Goal: Transaction & Acquisition: Obtain resource

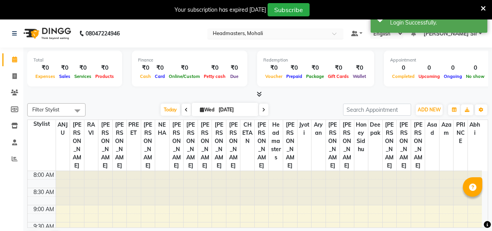
click at [324, 31] on input "text" at bounding box center [267, 34] width 113 height 8
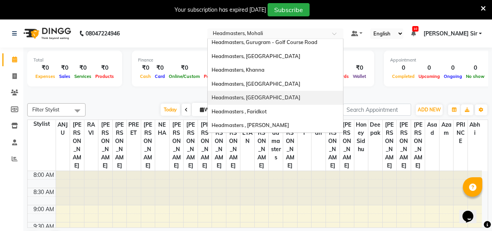
scroll to position [20, 0]
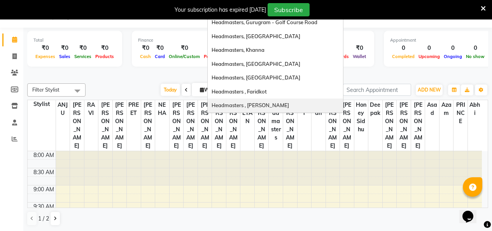
click at [289, 104] on span "Headmasters , [PERSON_NAME]" at bounding box center [250, 105] width 77 height 6
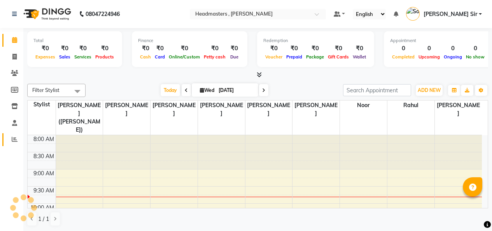
click at [10, 135] on link "Reports" at bounding box center [11, 139] width 19 height 13
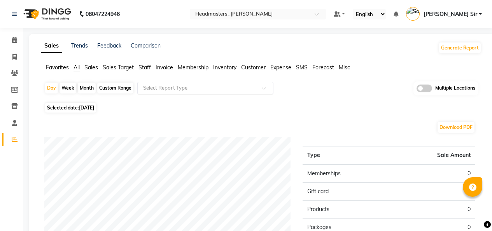
click at [263, 88] on span at bounding box center [267, 90] width 10 height 8
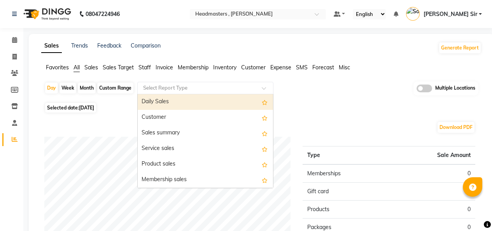
click at [260, 87] on div at bounding box center [205, 88] width 135 height 8
click at [339, 80] on app-reports "Favorites All Sales Sales Target Staff Invoice Membership Inventory Customer Ex…" at bounding box center [262, 216] width 450 height 306
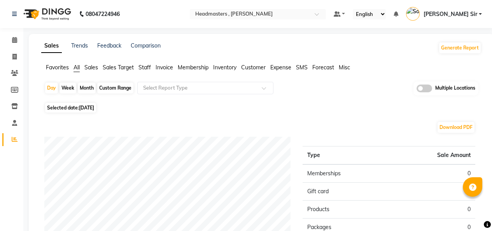
click at [121, 87] on div "Custom Range" at bounding box center [115, 88] width 36 height 11
select select "9"
select select "2025"
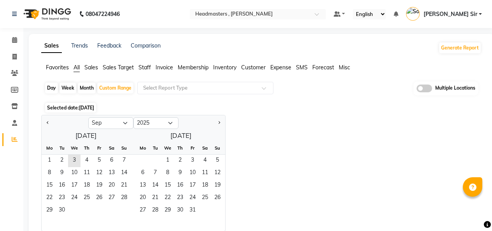
click at [44, 122] on div at bounding box center [65, 123] width 47 height 12
click at [48, 124] on button "Previous month" at bounding box center [48, 123] width 6 height 12
click at [66, 160] on span "1" at bounding box center [62, 161] width 12 height 12
click at [86, 215] on span "31" at bounding box center [87, 210] width 12 height 12
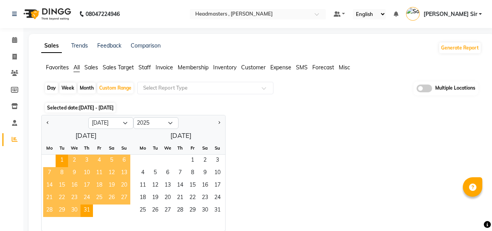
click at [303, 128] on div "Jan Feb Mar Apr May Jun Jul Aug Sep Oct Nov Dec 2015 2016 2017 2018 2019 2020 2…" at bounding box center [261, 173] width 441 height 116
click at [254, 134] on div "Jan Feb Mar Apr May Jun Jul Aug Sep Oct Nov Dec 2015 2016 2017 2018 2019 2020 2…" at bounding box center [261, 173] width 441 height 116
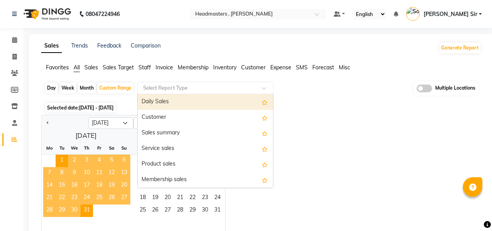
click at [239, 92] on div "Select Report Type" at bounding box center [205, 88] width 136 height 12
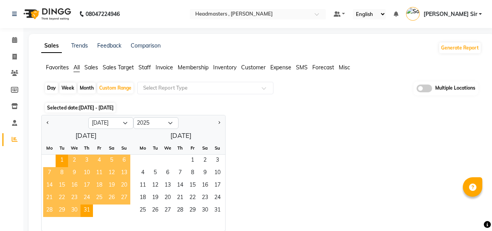
click at [397, 93] on div "Day Week Month Custom Range Select Report Type Multiple Locations" at bounding box center [261, 90] width 434 height 19
click at [286, 139] on div "Jan Feb Mar Apr May Jun Jul Aug Sep Oct Nov Dec 2015 2016 2017 2018 2019 2020 2…" at bounding box center [261, 173] width 441 height 116
click at [329, 139] on div "Jan Feb Mar Apr May Jun Jul Aug Sep Oct Nov Dec 2015 2016 2017 2018 2019 2020 2…" at bounding box center [261, 173] width 441 height 116
click at [165, 190] on span "13" at bounding box center [168, 185] width 12 height 12
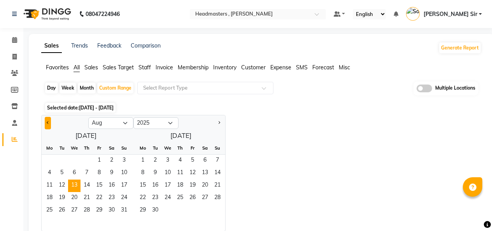
click at [46, 122] on button "Previous month" at bounding box center [48, 123] width 6 height 12
select select "7"
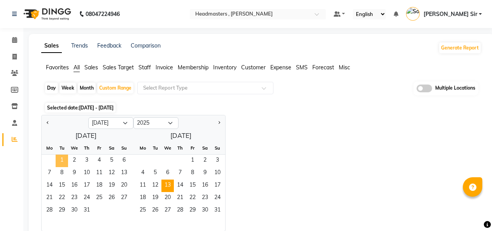
click at [61, 157] on span "1" at bounding box center [62, 161] width 12 height 12
click at [91, 209] on span "31" at bounding box center [87, 210] width 12 height 12
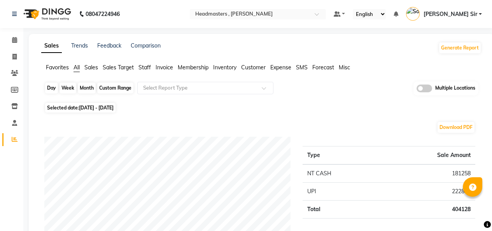
click at [125, 88] on div "Custom Range" at bounding box center [115, 88] width 36 height 11
select select "7"
select select "2025"
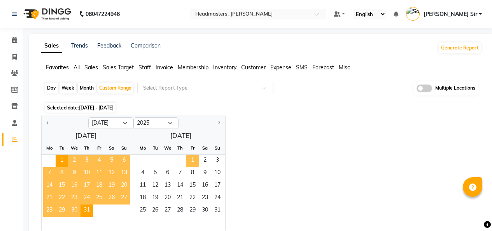
click at [188, 162] on span "1" at bounding box center [192, 161] width 12 height 12
select select "8"
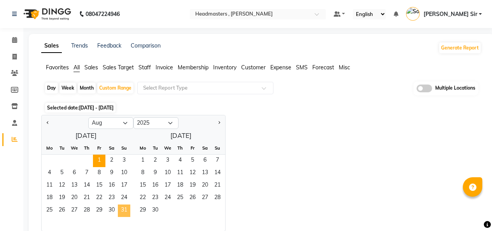
click at [127, 210] on span "31" at bounding box center [124, 210] width 12 height 12
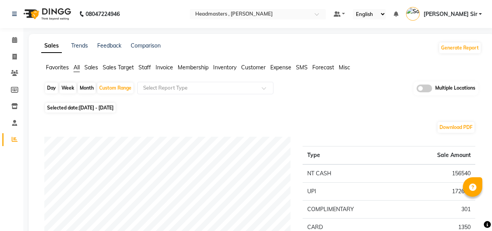
click at [169, 65] on span "Invoice" at bounding box center [165, 67] width 18 height 7
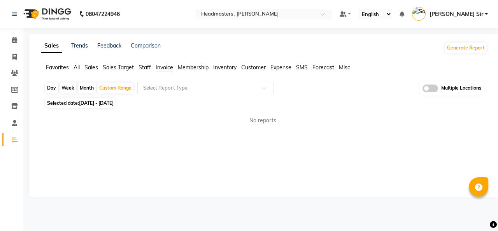
click at [286, 92] on div "Day Week Month Custom Range Select Report Type Multiple Locations" at bounding box center [264, 88] width 440 height 14
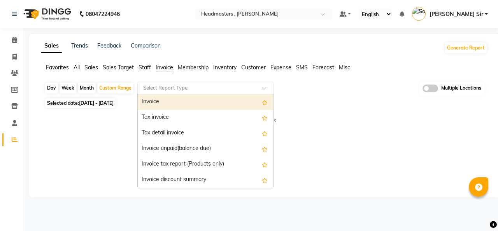
click at [257, 85] on div at bounding box center [205, 88] width 135 height 8
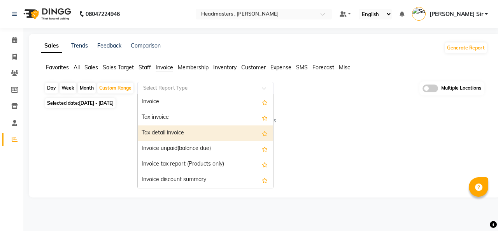
click at [221, 133] on div "Tax detail invoice" at bounding box center [205, 133] width 135 height 16
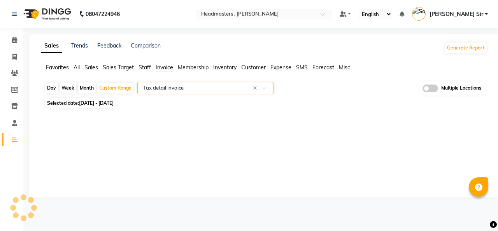
select select "full_report"
select select "csv"
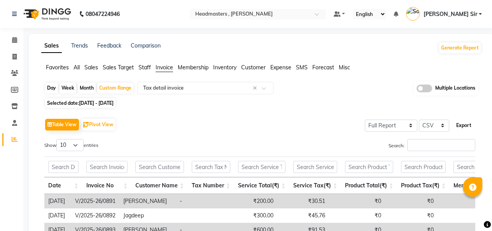
click at [470, 127] on button "Export" at bounding box center [463, 125] width 21 height 13
click at [464, 123] on button "Export" at bounding box center [463, 125] width 21 height 13
click at [76, 67] on span "All" at bounding box center [77, 67] width 6 height 7
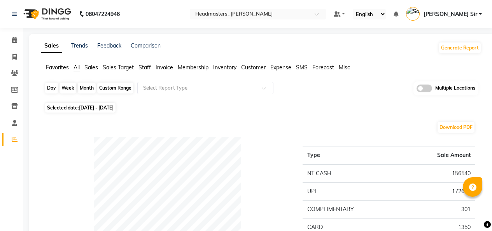
click at [106, 87] on div "Custom Range" at bounding box center [115, 88] width 36 height 11
select select "8"
select select "2025"
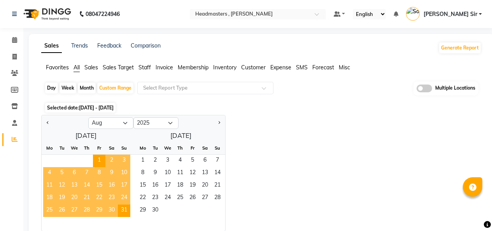
click at [284, 139] on div "Jan Feb Mar Apr May Jun Jul Aug Sep Oct Nov Dec 2015 2016 2017 2018 2019 2020 2…" at bounding box center [261, 173] width 441 height 116
click at [326, 12] on div at bounding box center [258, 15] width 136 height 8
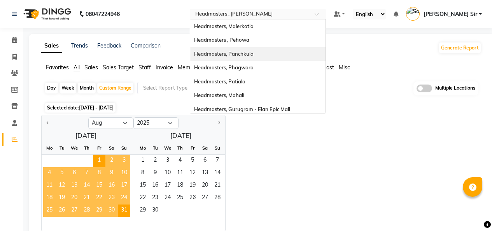
click at [307, 57] on div "Headmasters, Panchkula" at bounding box center [257, 54] width 135 height 14
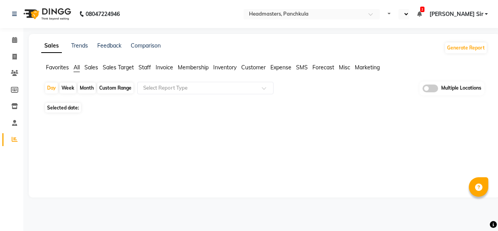
select select "en"
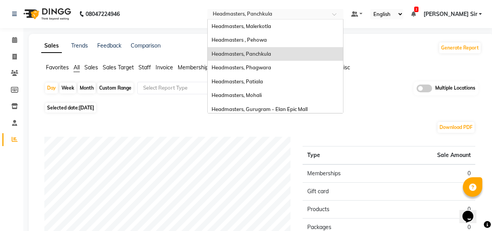
click at [344, 12] on div at bounding box center [275, 15] width 136 height 8
click at [325, 55] on div "Headmasters, Panchkula" at bounding box center [275, 54] width 135 height 14
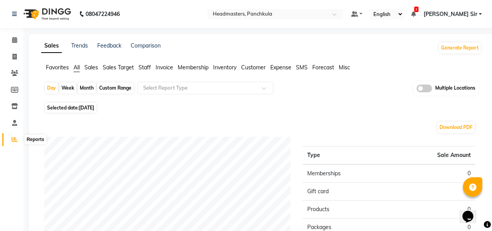
click at [18, 137] on span at bounding box center [15, 139] width 14 height 9
click at [115, 87] on div "Custom Range" at bounding box center [115, 88] width 36 height 11
select select "9"
select select "2025"
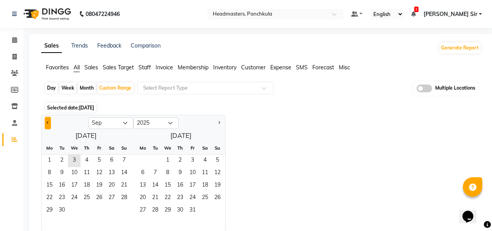
click at [46, 125] on button "Previous month" at bounding box center [48, 123] width 6 height 12
select select "8"
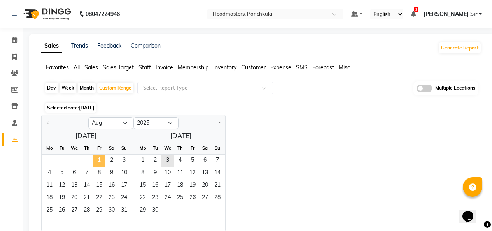
click at [97, 159] on span "1" at bounding box center [99, 161] width 12 height 12
click at [74, 183] on span "13" at bounding box center [74, 185] width 12 height 12
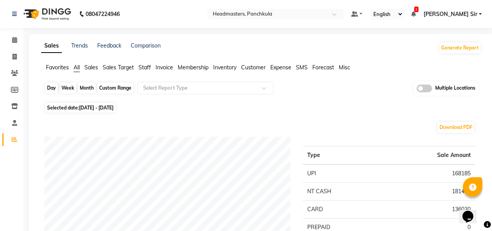
click at [117, 90] on div "Custom Range" at bounding box center [115, 88] width 36 height 11
select select "8"
select select "2025"
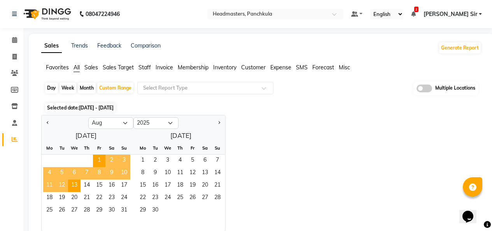
click at [163, 69] on span "Invoice" at bounding box center [165, 67] width 18 height 7
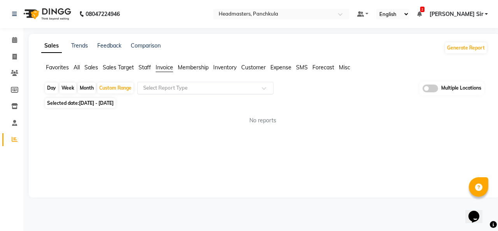
click at [245, 85] on input "text" at bounding box center [198, 88] width 112 height 8
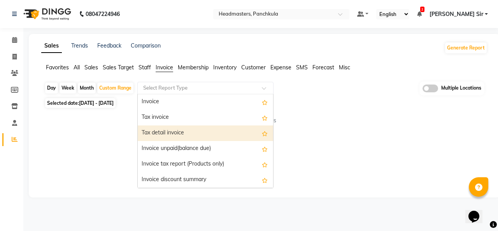
click at [213, 136] on div "Tax detail invoice" at bounding box center [205, 133] width 135 height 16
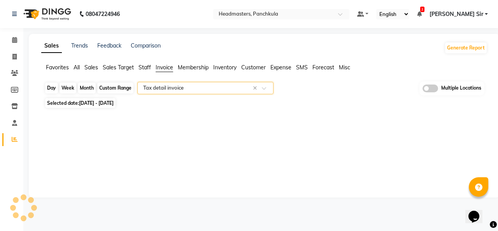
click at [118, 90] on div "Custom Range" at bounding box center [115, 88] width 36 height 11
select select "8"
select select "2025"
select select "full_report"
select select "csv"
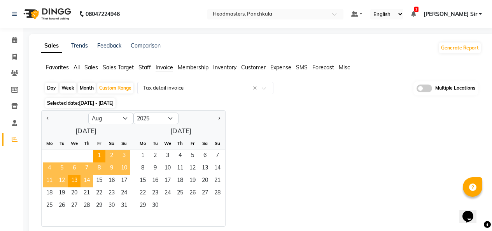
click at [90, 181] on span "14" at bounding box center [87, 181] width 12 height 12
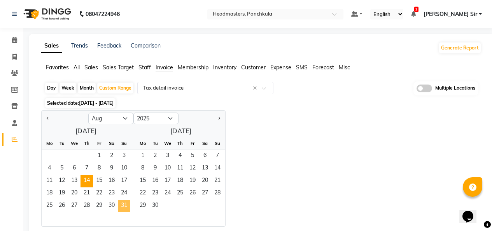
click at [120, 203] on span "31" at bounding box center [124, 206] width 12 height 12
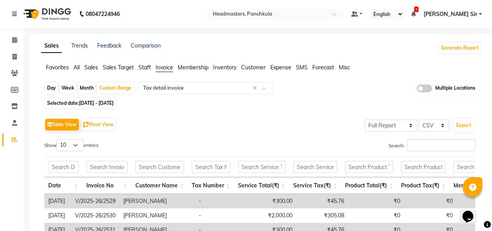
scroll to position [39, 0]
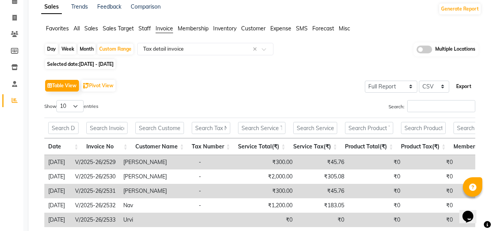
click at [469, 84] on button "Export" at bounding box center [463, 86] width 21 height 13
click at [119, 48] on div "Custom Range" at bounding box center [115, 49] width 36 height 11
select select "8"
select select "2025"
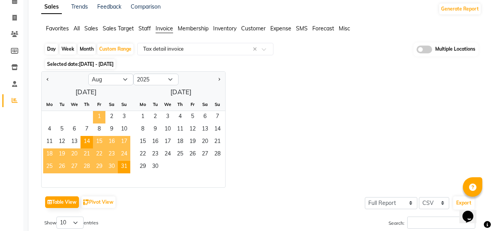
click at [96, 119] on span "1" at bounding box center [99, 117] width 12 height 12
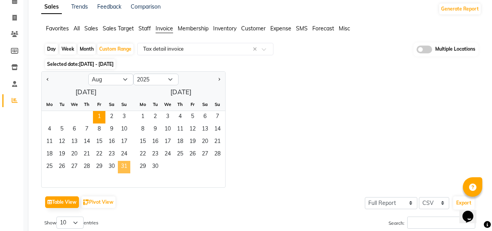
click at [123, 167] on span "31" at bounding box center [124, 167] width 12 height 12
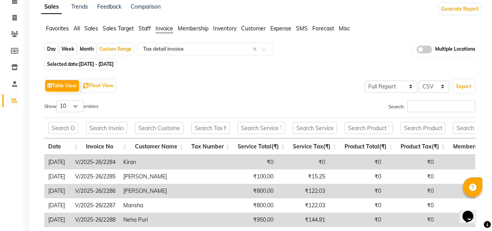
click at [75, 28] on span "All" at bounding box center [77, 28] width 6 height 7
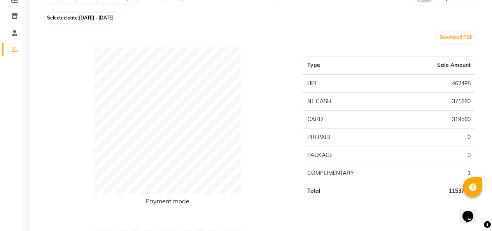
scroll to position [195, 0]
